Goal: Information Seeking & Learning: Learn about a topic

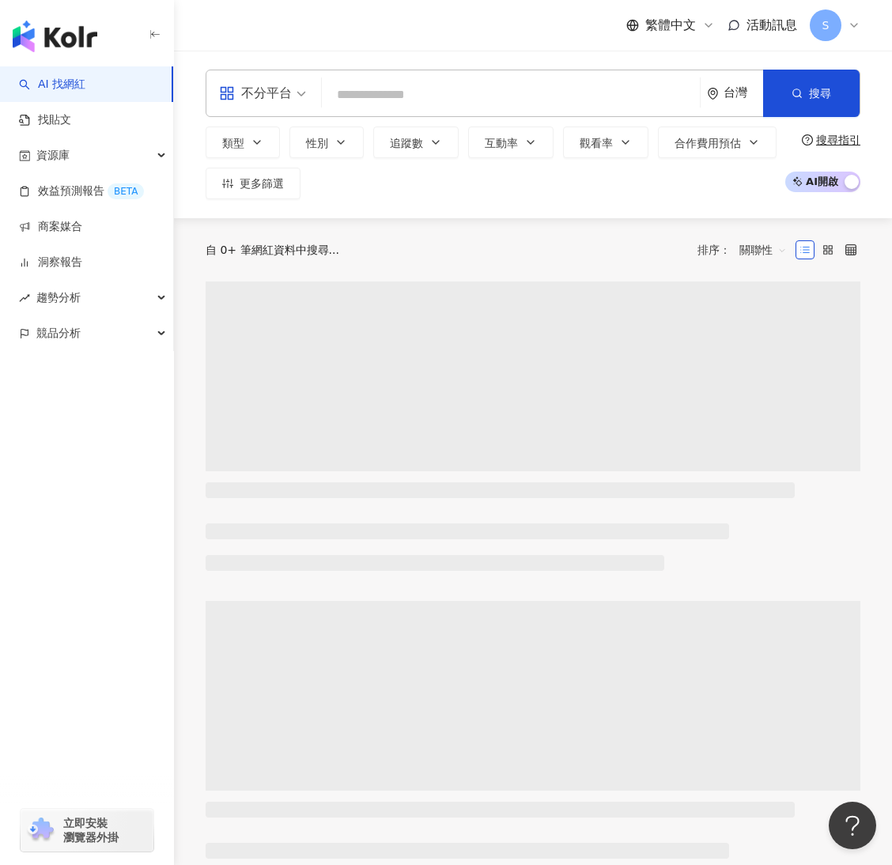
click at [430, 85] on input "search" at bounding box center [510, 95] width 365 height 30
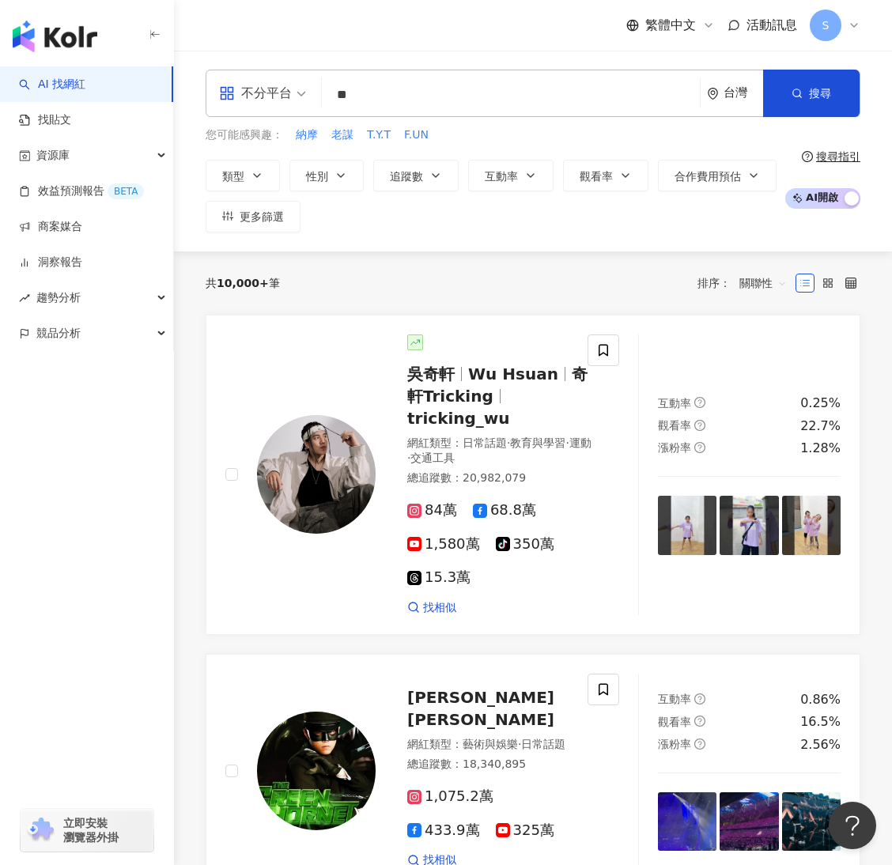
type input "*"
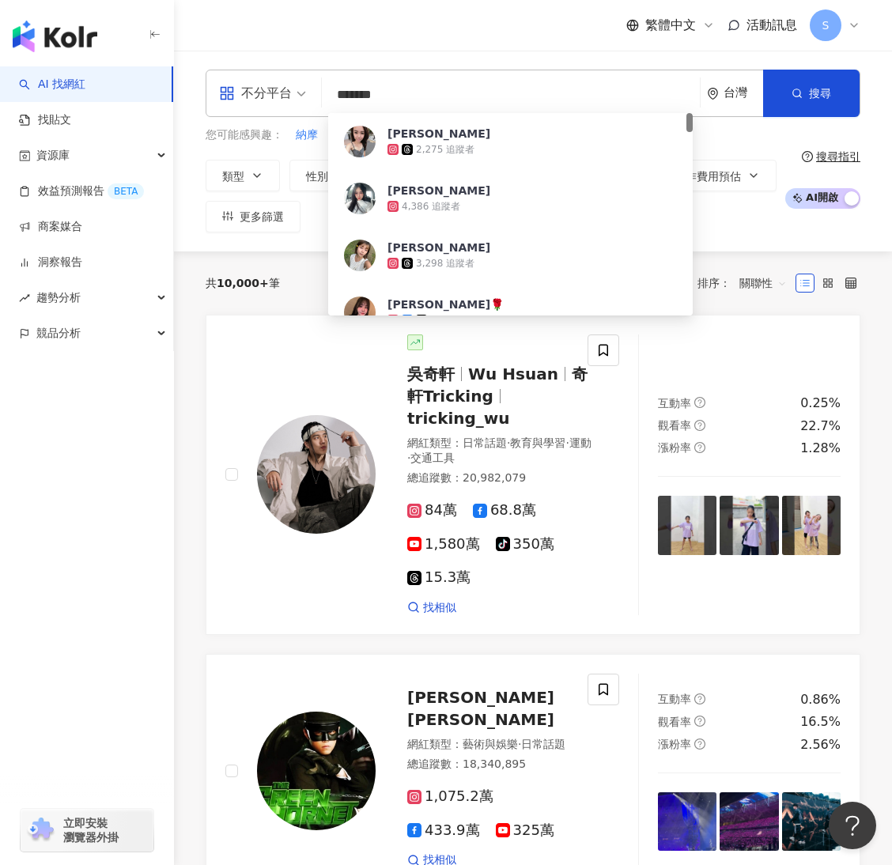
type input "*****"
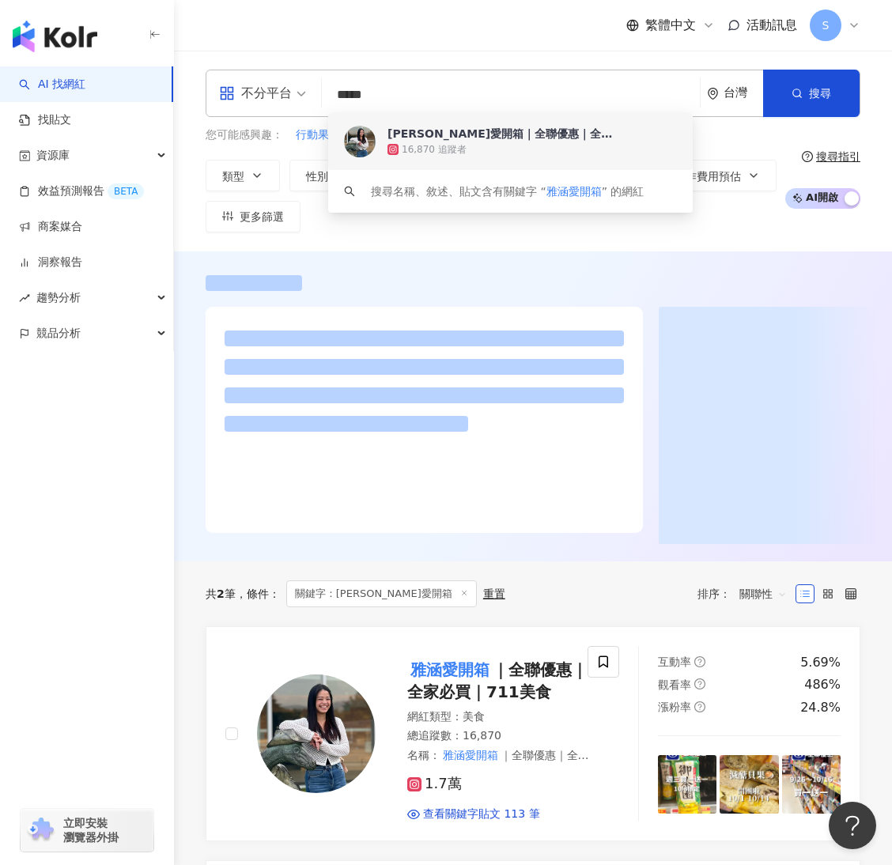
click at [452, 157] on div "16,870 追蹤者" at bounding box center [533, 150] width 290 height 16
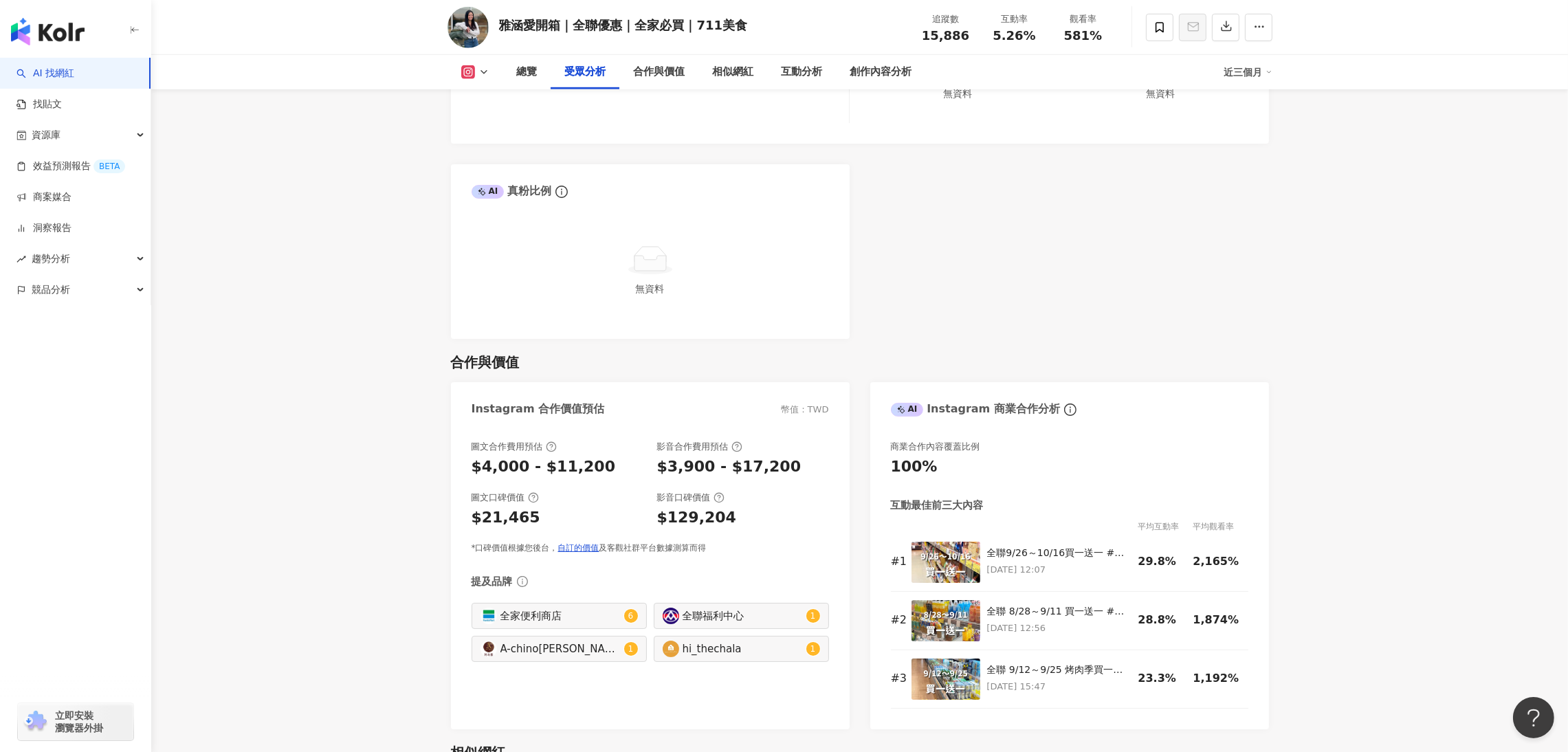
scroll to position [1429, 0]
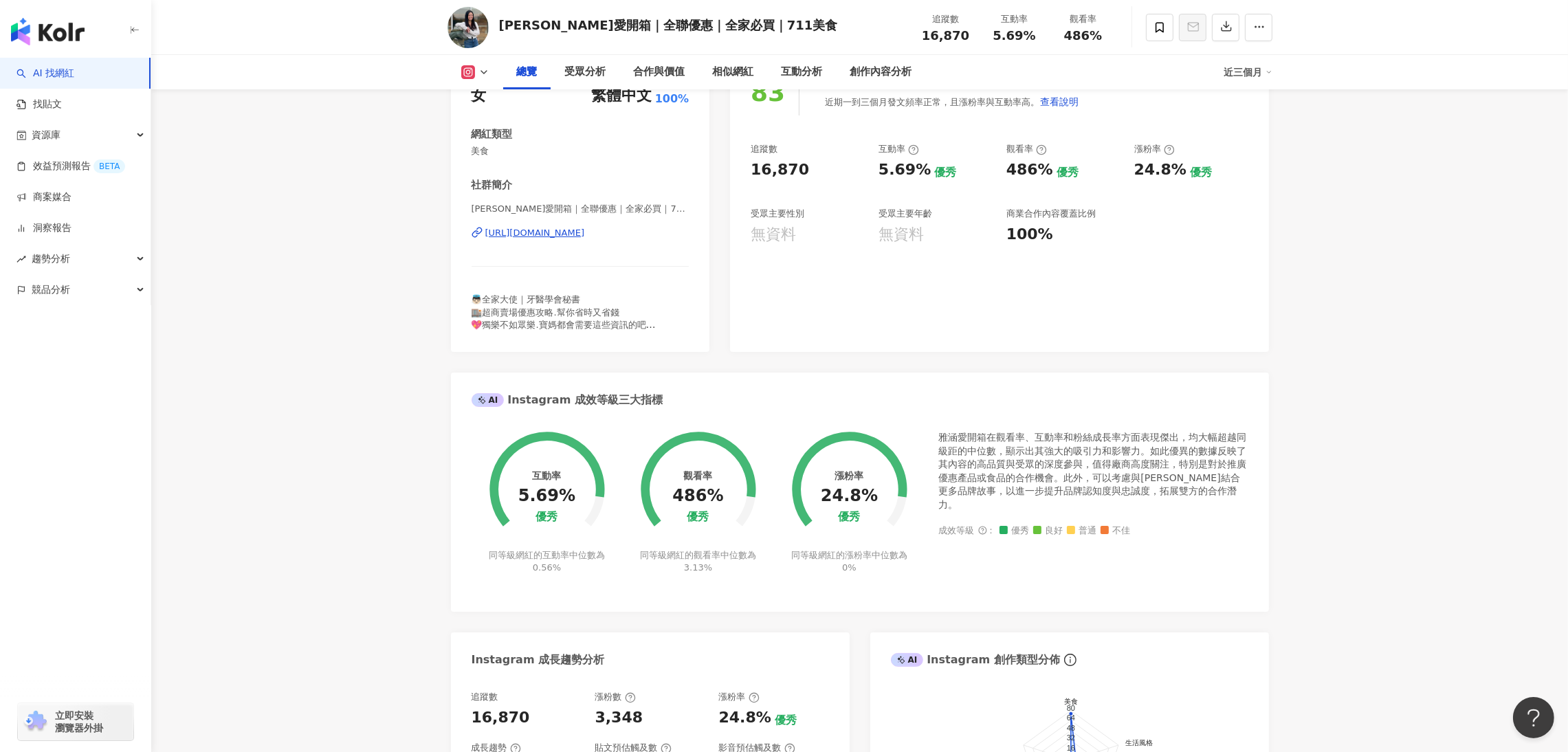
scroll to position [1444, 0]
